Goal: Transaction & Acquisition: Purchase product/service

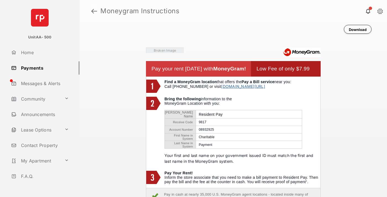
click at [94, 11] on link at bounding box center [94, 10] width 6 height 13
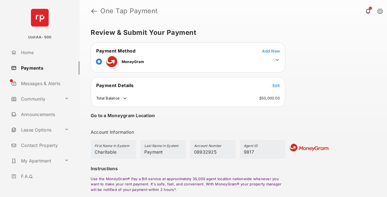
click at [276, 86] on span "Edit" at bounding box center [276, 85] width 7 height 5
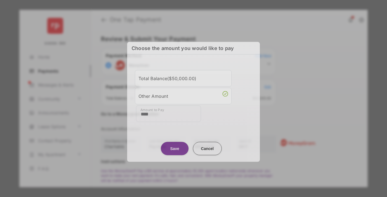
type input "****"
click at [175, 147] on button "Save" at bounding box center [175, 148] width 28 height 13
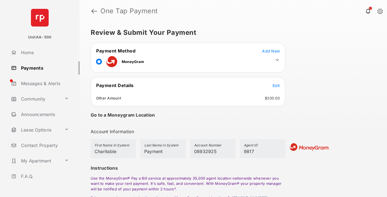
click at [278, 60] on icon at bounding box center [277, 60] width 5 height 5
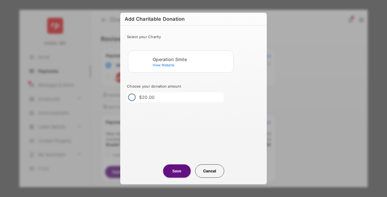
click at [192, 59] on div "Operation Smile" at bounding box center [192, 59] width 79 height 5
click at [177, 171] on button "Save" at bounding box center [177, 171] width 28 height 13
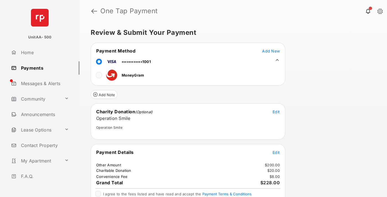
click at [276, 153] on span "Edit" at bounding box center [276, 152] width 7 height 5
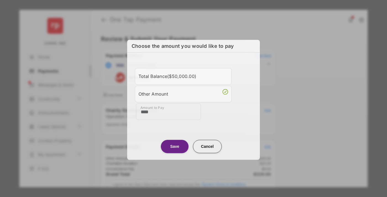
click at [175, 146] on button "Save" at bounding box center [175, 146] width 28 height 13
